Goal: Check status: Check status

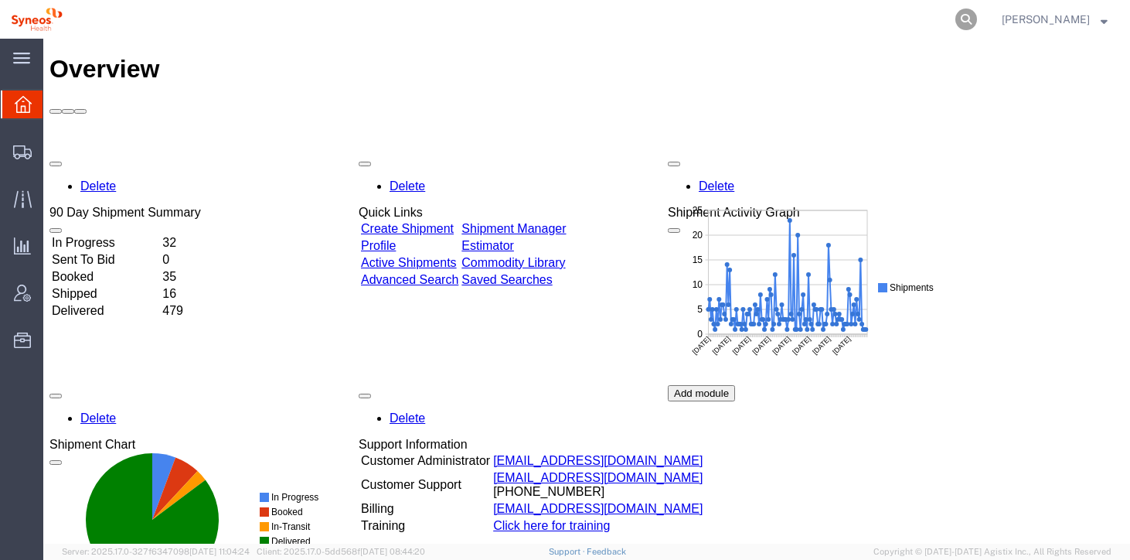
drag, startPoint x: 974, startPoint y: 18, endPoint x: 789, endPoint y: 9, distance: 185.0
click at [974, 18] on icon at bounding box center [967, 20] width 22 height 22
paste input "391866251575"
type input "391866251575"
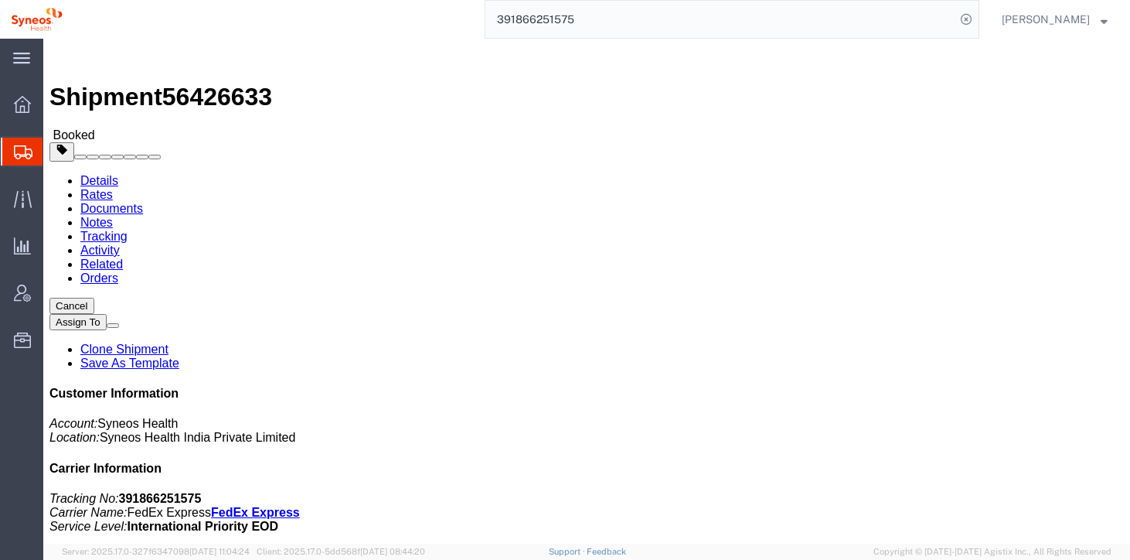
drag, startPoint x: 110, startPoint y: 272, endPoint x: 17, endPoint y: 165, distance: 141.4
click address "Syneos Health ([PERSON_NAME]) Row House number -2, Raaj Valley Society, [GEOGRA…"
click div "Shipment Detail Ship From Syneos Health ([PERSON_NAME]) Row House number -2, Ra…"
click icon
click link "Documents"
